Goal: Transaction & Acquisition: Obtain resource

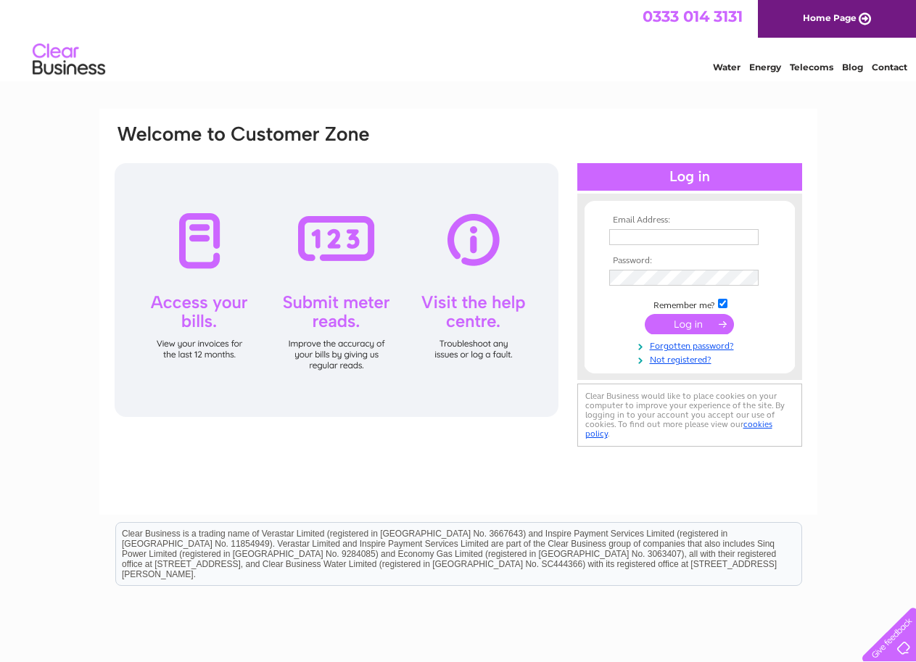
type input "[EMAIL_ADDRESS][DOMAIN_NAME]"
click at [694, 324] on input "submit" at bounding box center [689, 324] width 89 height 20
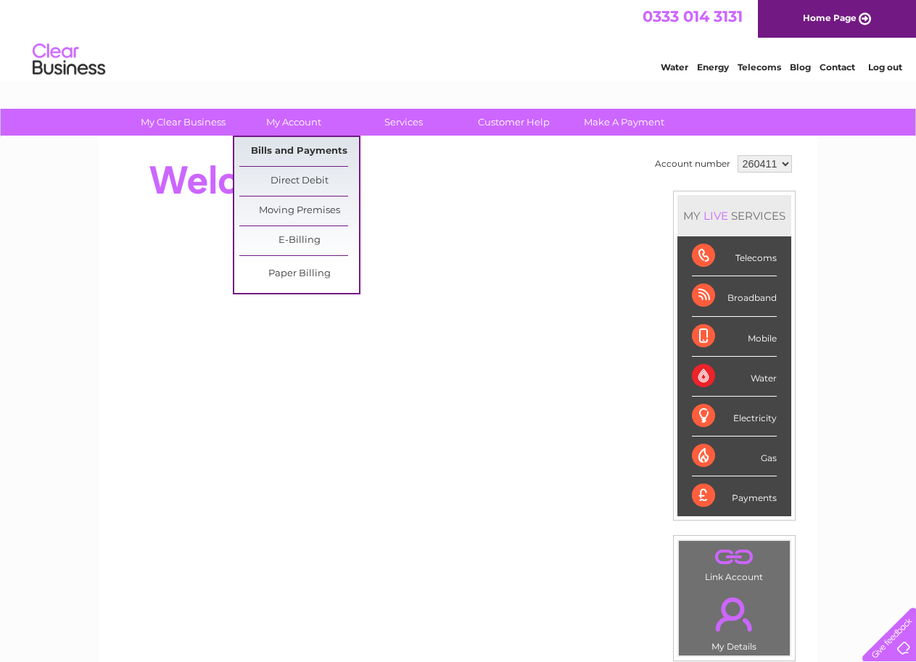
click at [290, 149] on link "Bills and Payments" at bounding box center [299, 151] width 120 height 29
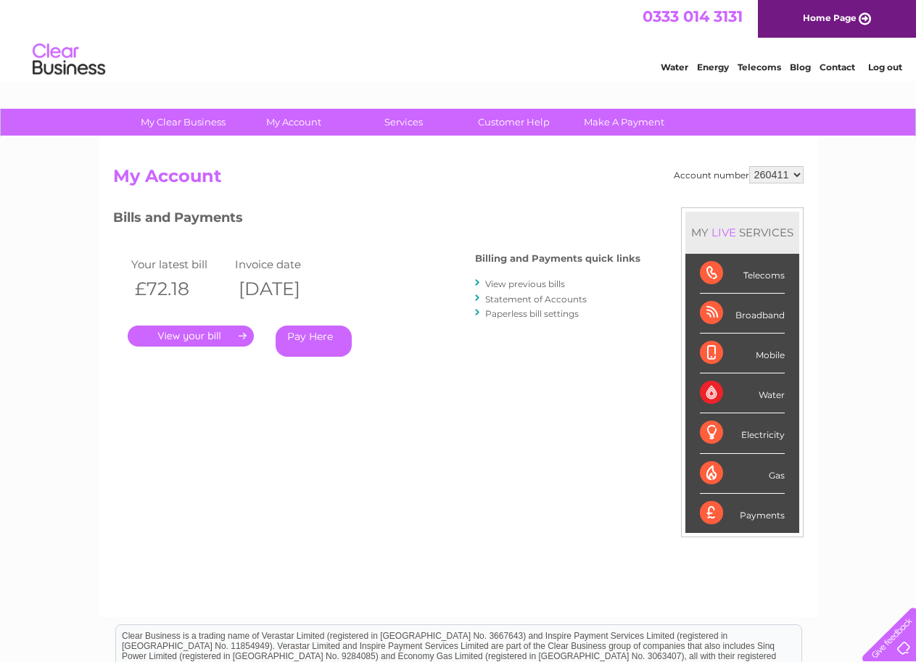
click at [236, 337] on link "." at bounding box center [191, 336] width 126 height 21
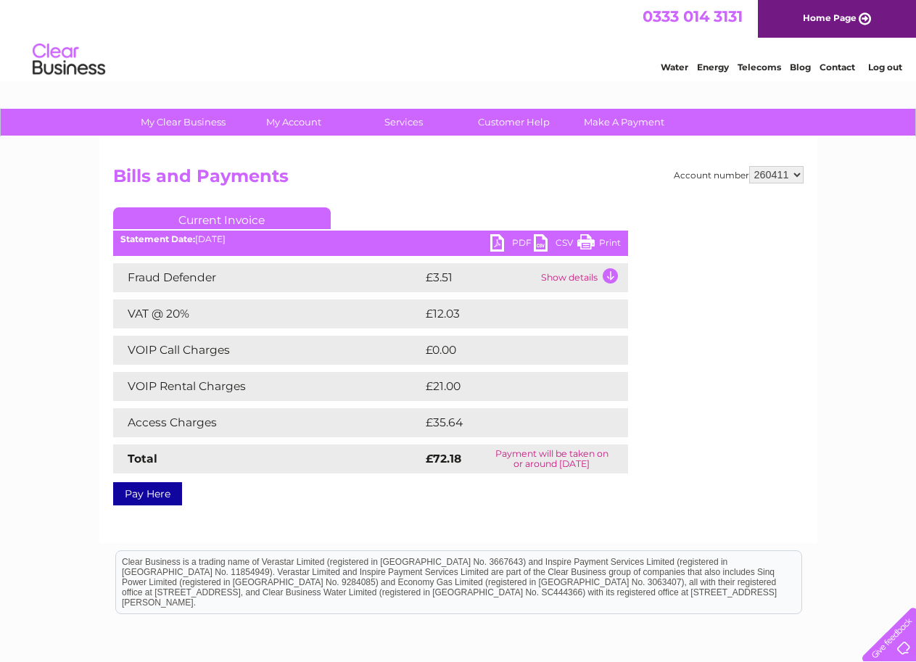
click at [511, 239] on link "PDF" at bounding box center [512, 244] width 44 height 21
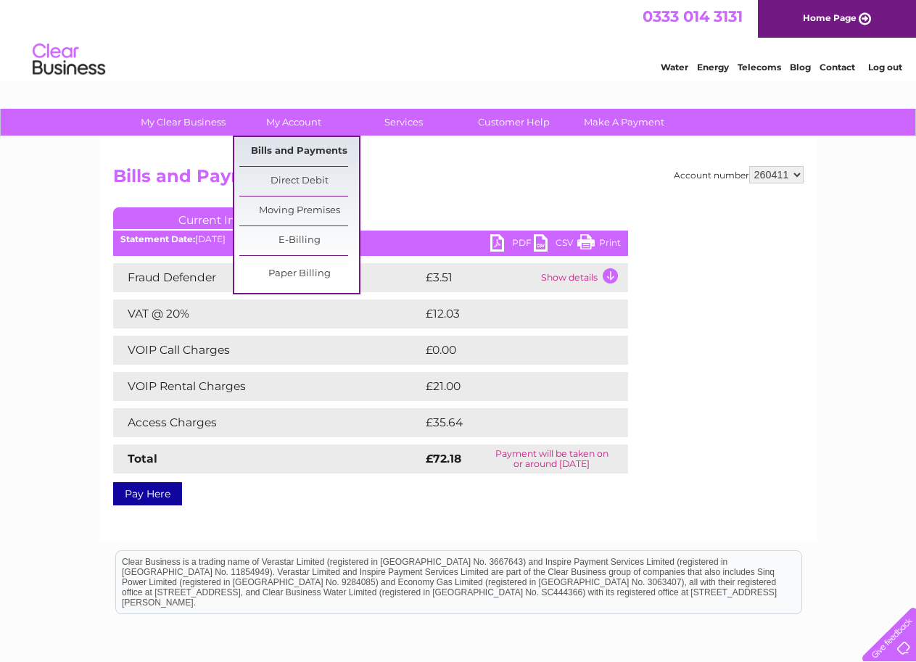
click at [278, 147] on link "Bills and Payments" at bounding box center [299, 151] width 120 height 29
click at [289, 149] on link "Bills and Payments" at bounding box center [299, 151] width 120 height 29
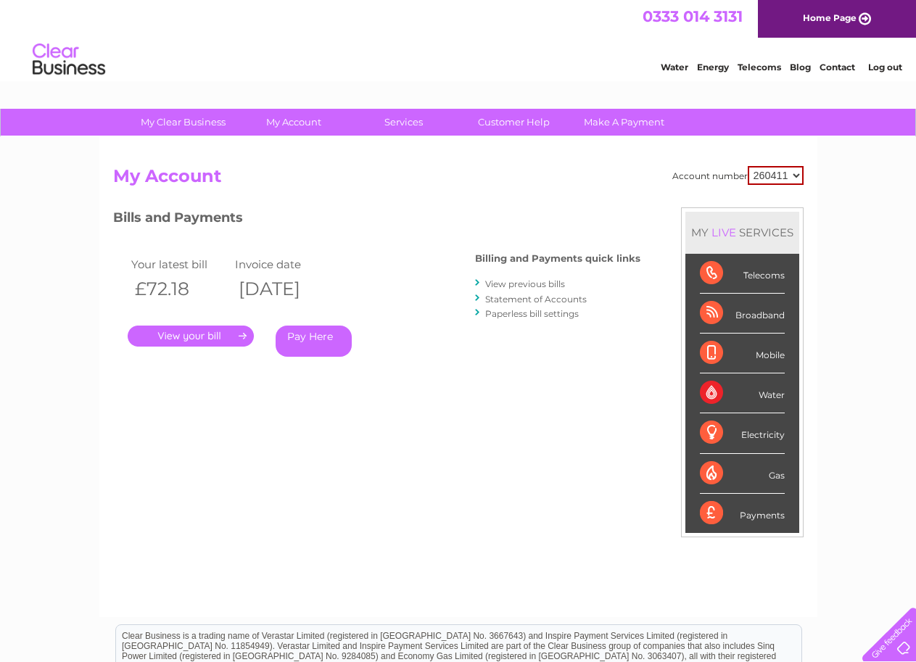
click at [748, 166] on select "260411" at bounding box center [776, 175] width 56 height 19
click at [516, 284] on link "View previous bills" at bounding box center [525, 284] width 80 height 11
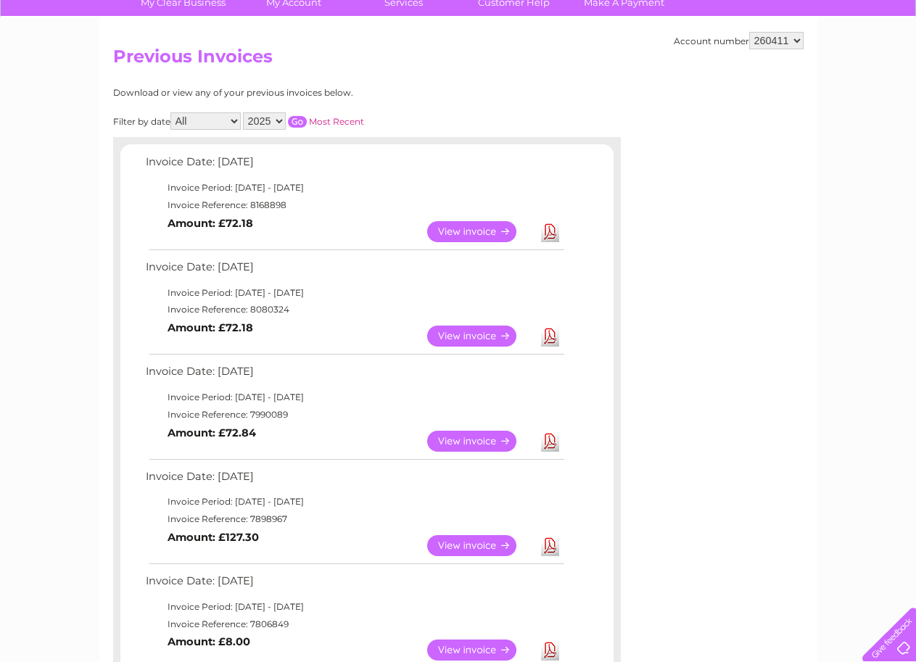
scroll to position [145, 0]
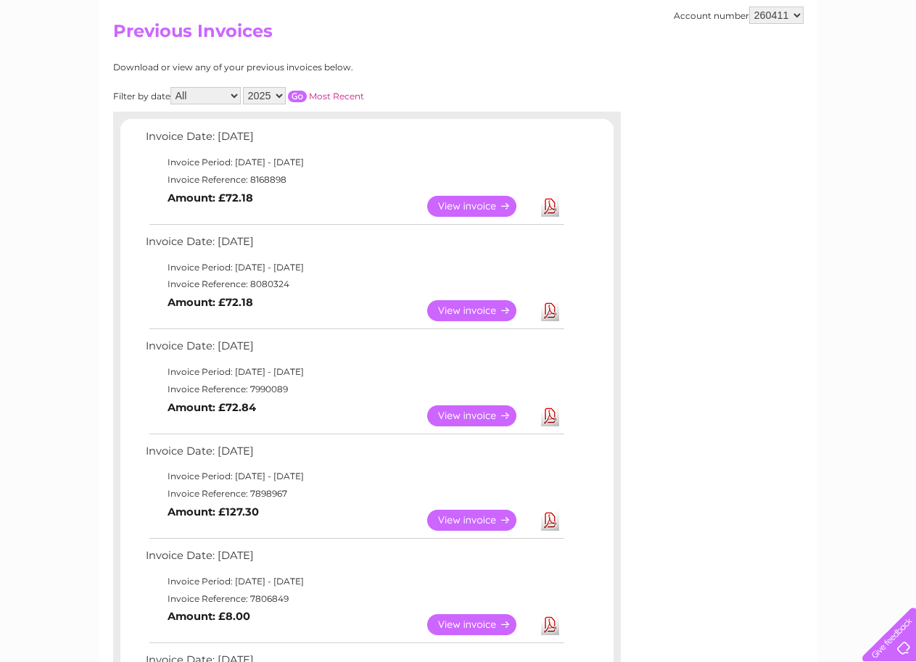
click at [551, 416] on link "Download" at bounding box center [550, 415] width 18 height 21
click at [551, 313] on link "Download" at bounding box center [550, 310] width 18 height 21
click at [548, 205] on link "Download" at bounding box center [550, 206] width 18 height 21
